Goal: Task Accomplishment & Management: Complete application form

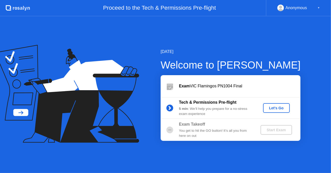
click at [265, 110] on button "Let's Go" at bounding box center [276, 108] width 27 height 10
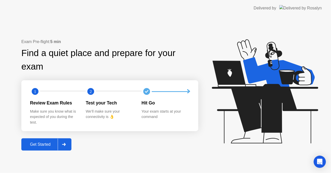
click at [64, 143] on icon at bounding box center [64, 144] width 4 height 3
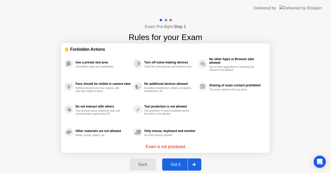
click at [178, 165] on div "Got it" at bounding box center [176, 164] width 24 height 5
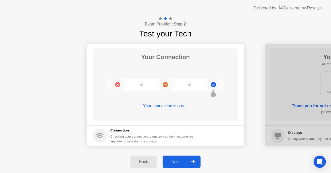
click at [192, 159] on div at bounding box center [193, 162] width 12 height 12
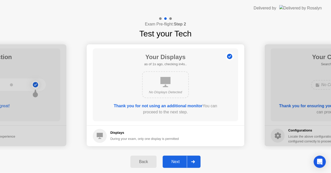
click at [192, 159] on div at bounding box center [193, 162] width 12 height 12
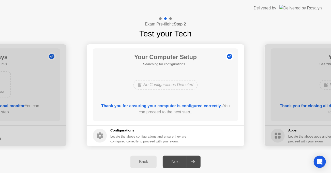
click at [192, 159] on div at bounding box center [193, 162] width 12 height 12
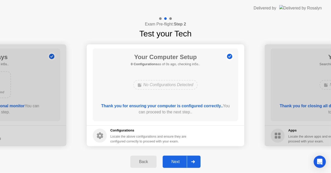
click at [192, 159] on div at bounding box center [193, 162] width 12 height 12
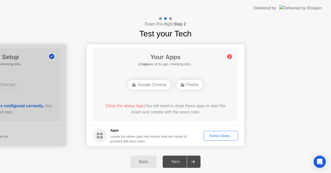
click at [210, 134] on div "Force Close..." at bounding box center [220, 135] width 31 height 4
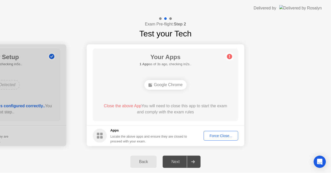
click at [219, 137] on div "Force Close..." at bounding box center [220, 135] width 31 height 4
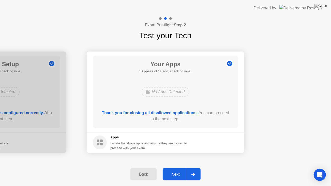
click at [187, 172] on div at bounding box center [193, 175] width 12 height 12
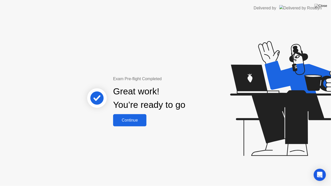
click at [134, 120] on div "Continue" at bounding box center [130, 120] width 30 height 5
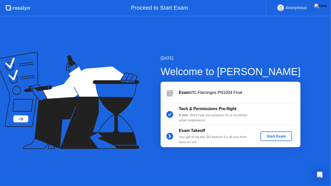
click at [281, 137] on div "Start Exam" at bounding box center [276, 136] width 27 height 4
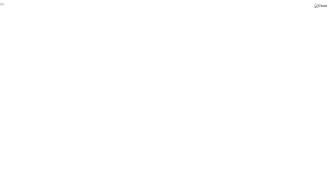
click div "End Proctoring Session"
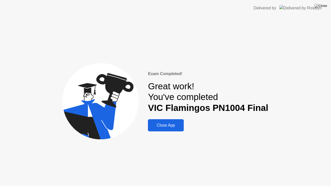
click at [176, 126] on div "Close App" at bounding box center [165, 125] width 33 height 5
